Goal: Task Accomplishment & Management: Manage account settings

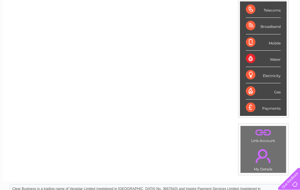
scroll to position [103, 0]
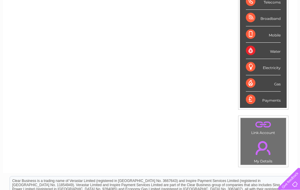
click at [259, 145] on link "." at bounding box center [263, 148] width 42 height 21
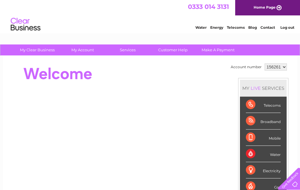
click at [266, 25] on li "Contact" at bounding box center [267, 27] width 15 height 6
click at [252, 105] on div "Telecoms" at bounding box center [263, 105] width 35 height 16
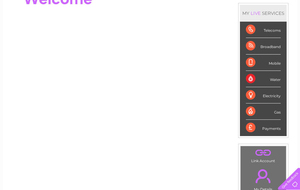
scroll to position [30, 0]
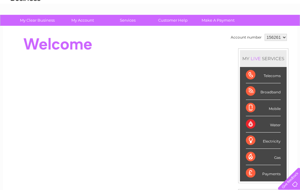
click at [249, 72] on div "Telecoms" at bounding box center [263, 75] width 35 height 16
click at [170, 18] on link "Customer Help" at bounding box center [172, 20] width 49 height 11
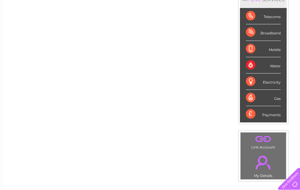
scroll to position [89, 0]
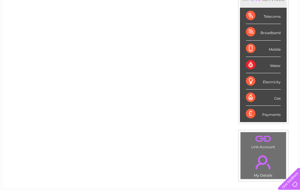
click at [262, 137] on link "." at bounding box center [263, 139] width 42 height 10
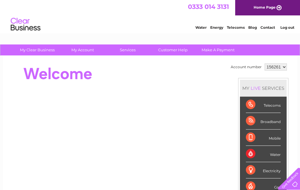
click at [282, 69] on select "156261" at bounding box center [275, 67] width 22 height 7
click at [297, 77] on div "Account number 156261 MY LIVE SERVICES Telecoms Broadband Mobile Water Electric…" at bounding box center [150, 166] width 294 height 221
